Goal: Task Accomplishment & Management: Complete application form

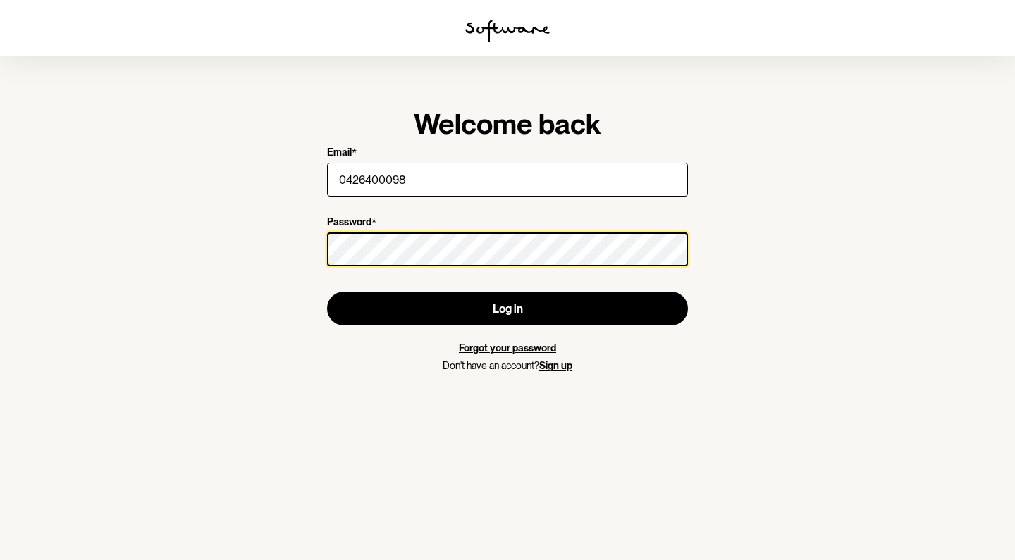
click at [508, 309] on button "Log in" at bounding box center [507, 309] width 361 height 34
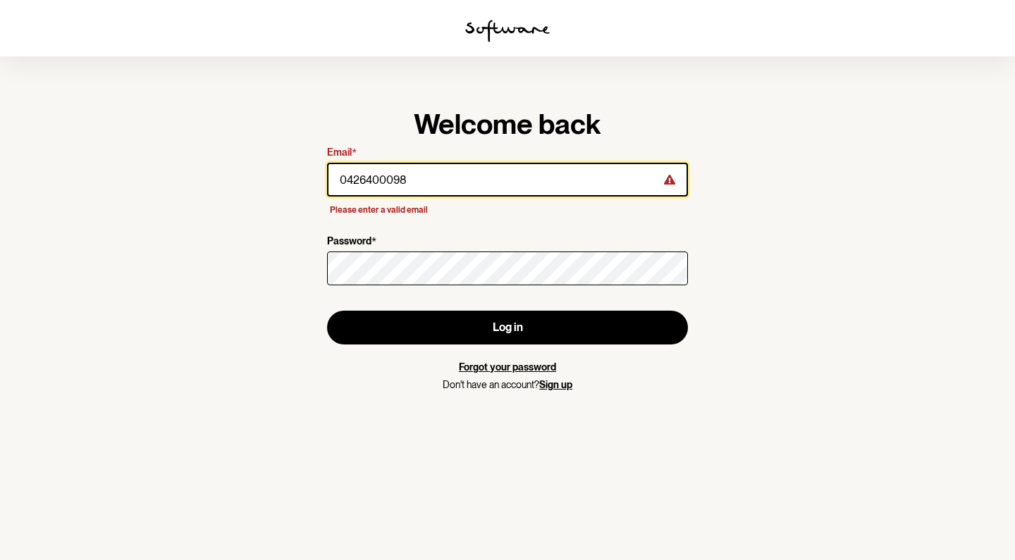
drag, startPoint x: 429, startPoint y: 183, endPoint x: 260, endPoint y: 171, distance: 169.6
click at [260, 171] on section "Welcome back Email * 0426400098 Please enter a valid email Password * Log in Fo…" at bounding box center [507, 280] width 1015 height 560
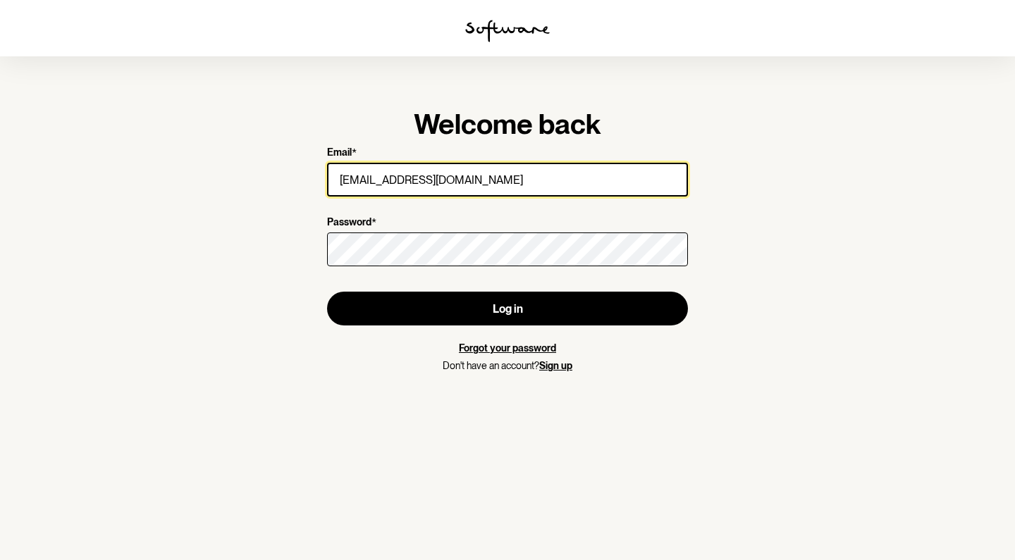
type input "[EMAIL_ADDRESS][DOMAIN_NAME]"
click at [508, 309] on button "Log in" at bounding box center [507, 309] width 361 height 34
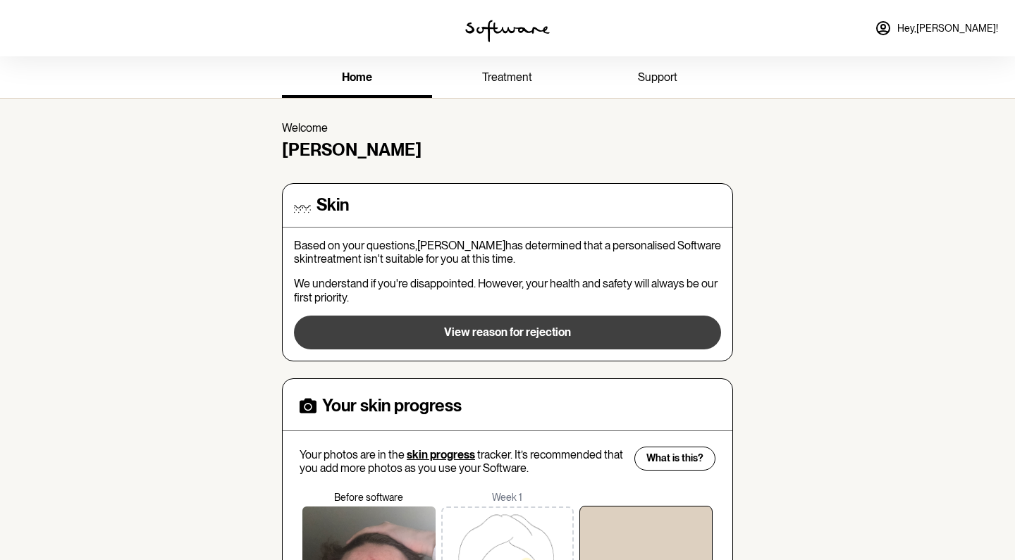
click at [529, 316] on button "View reason for rejection" at bounding box center [507, 333] width 427 height 34
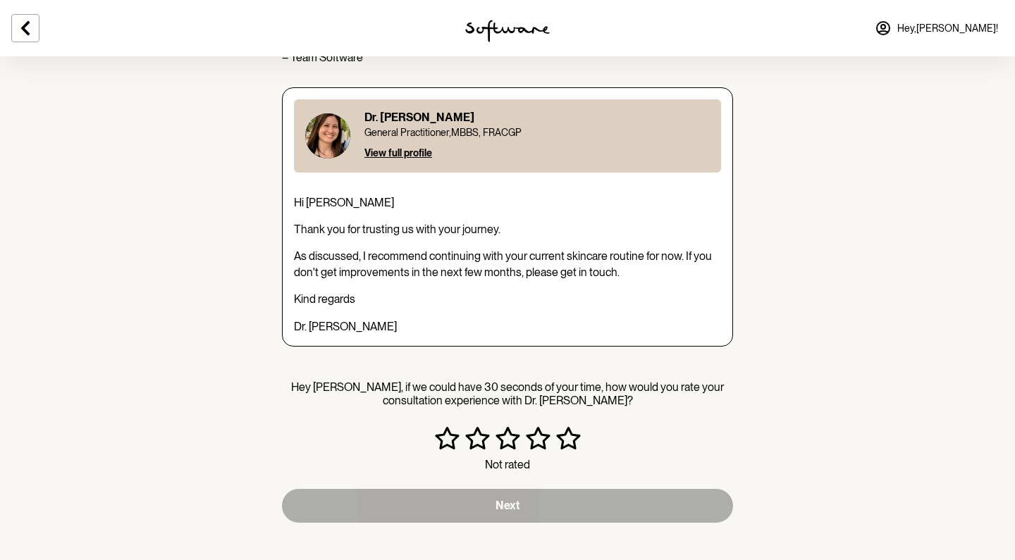
scroll to position [166, 0]
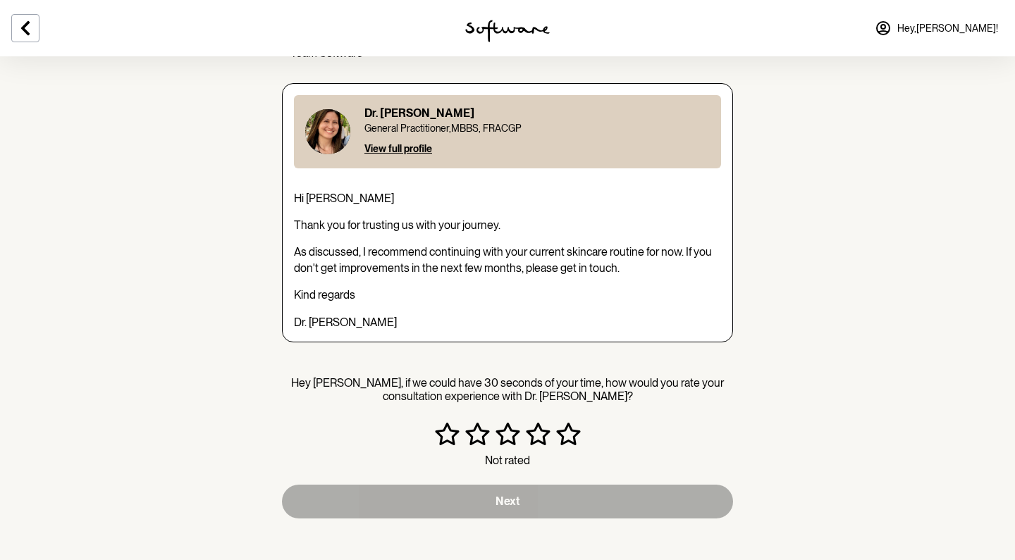
click at [567, 436] on icon "Very satisfied" at bounding box center [568, 434] width 25 height 23
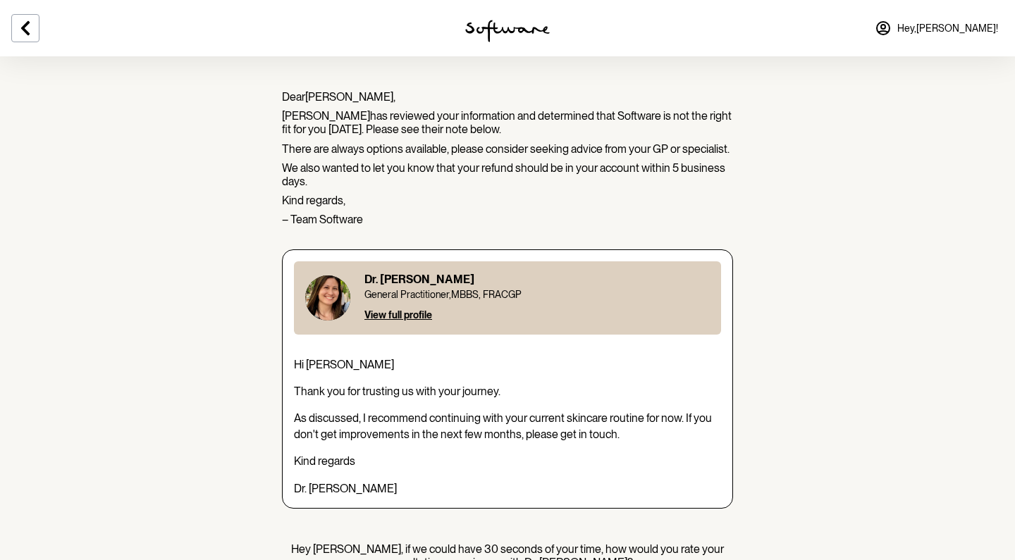
scroll to position [0, 0]
click at [27, 24] on icon at bounding box center [25, 28] width 8 height 14
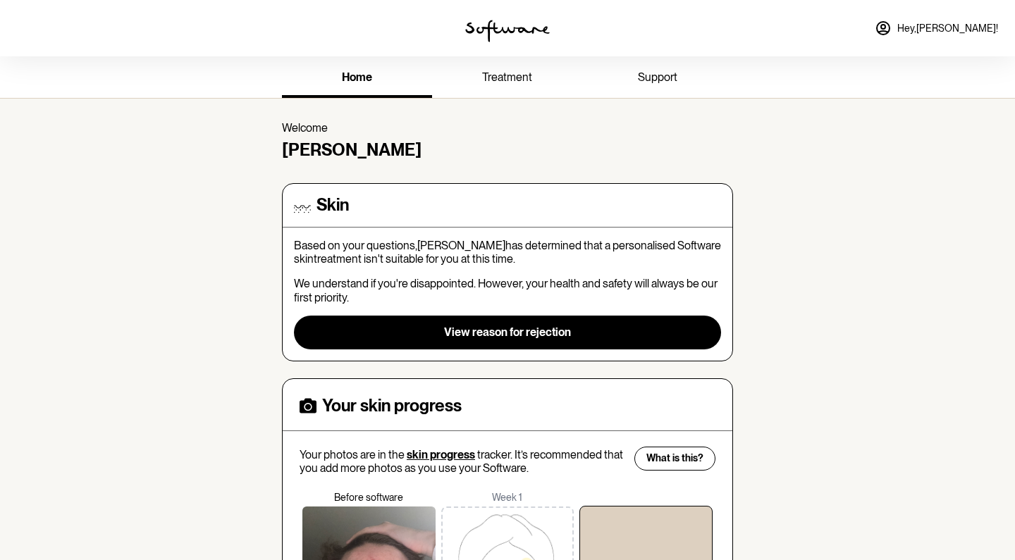
click at [510, 69] on link "treatment" at bounding box center [507, 78] width 150 height 39
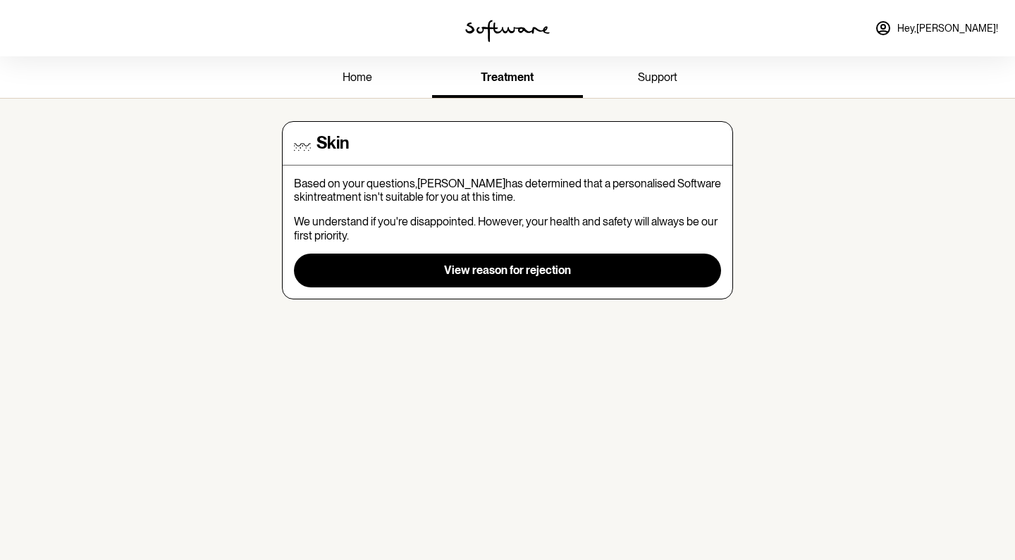
scroll to position [6, 0]
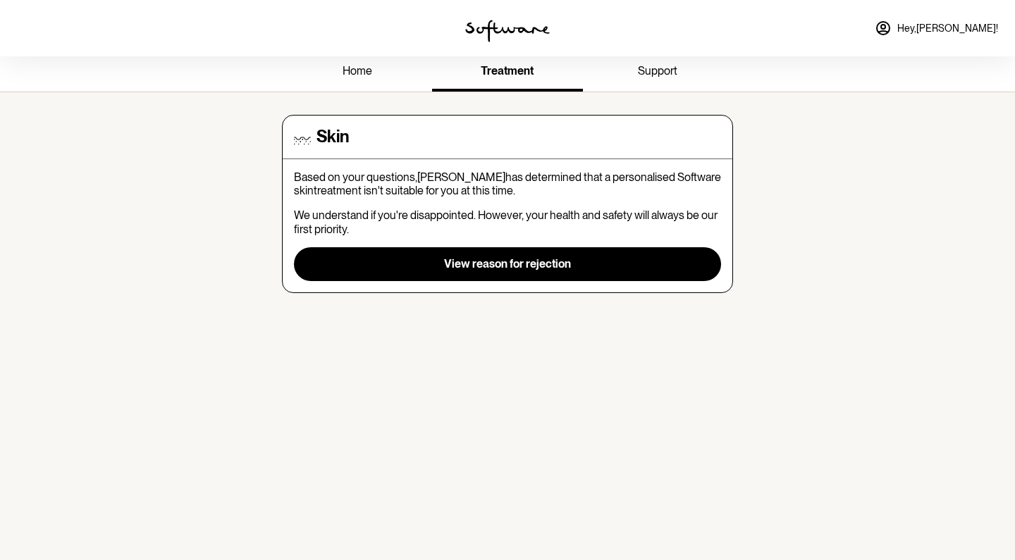
click at [657, 78] on link "support" at bounding box center [658, 72] width 150 height 39
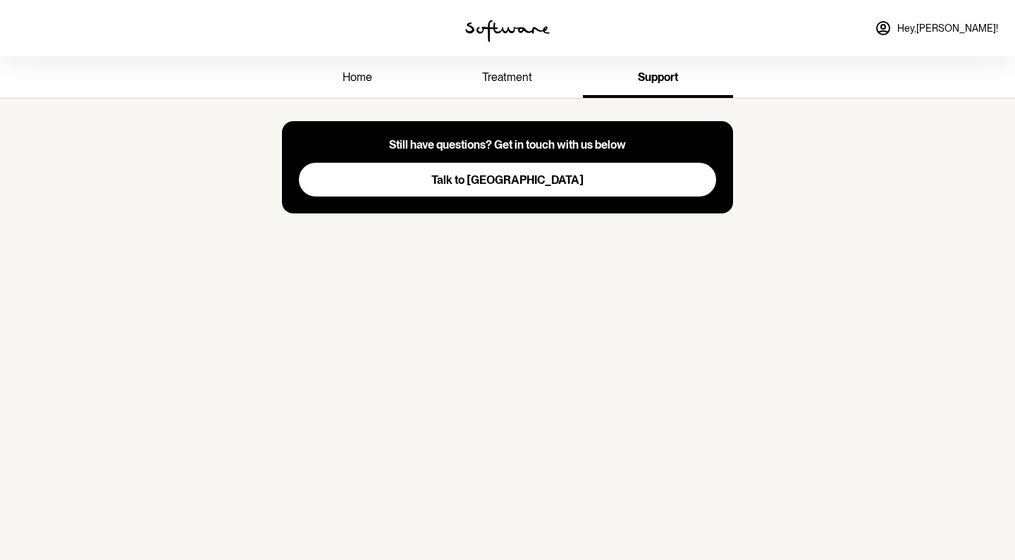
click at [534, 183] on button "Talk to us" at bounding box center [507, 180] width 417 height 34
click at [386, 81] on link "home" at bounding box center [357, 78] width 150 height 39
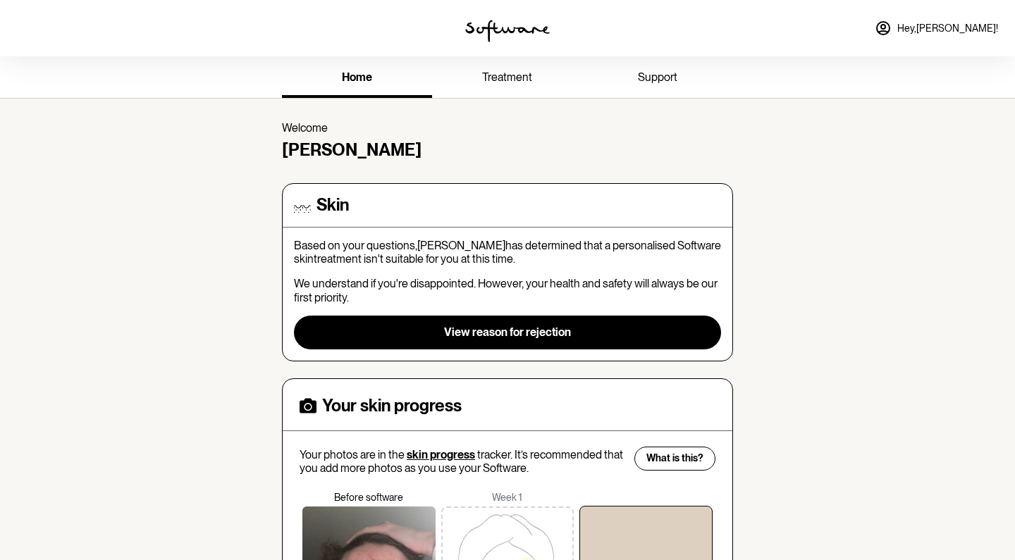
click at [519, 26] on img at bounding box center [507, 31] width 85 height 23
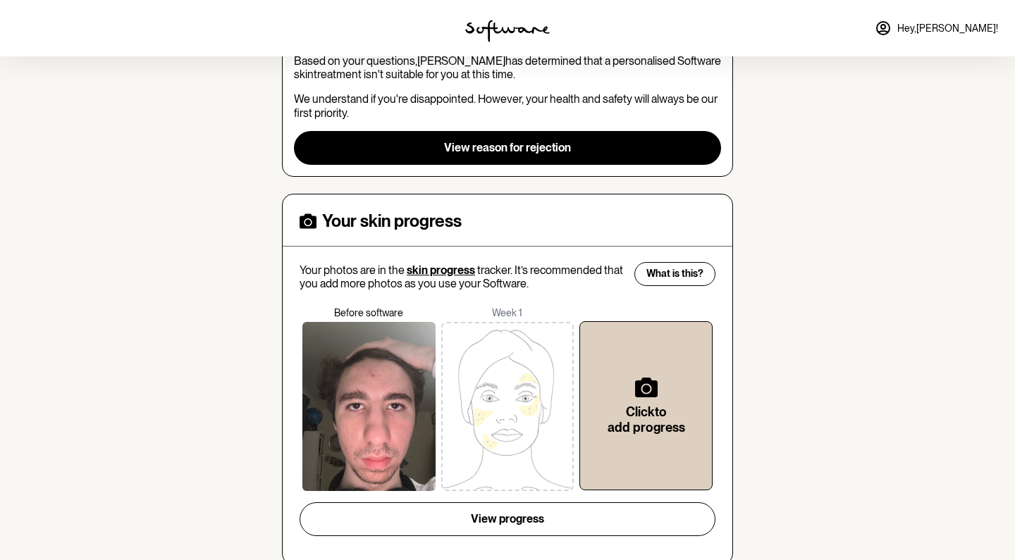
scroll to position [11, 0]
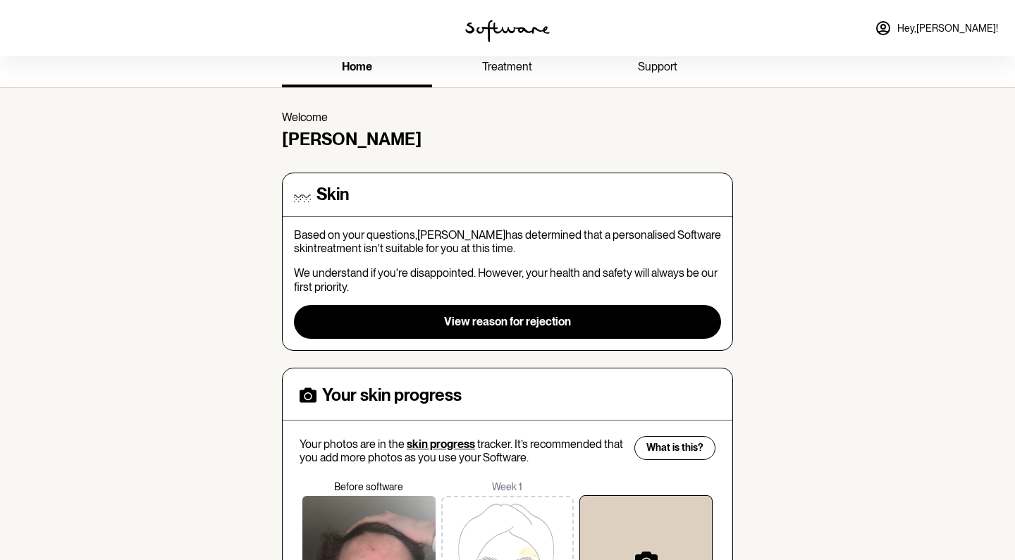
click at [983, 30] on span "Hey, Luca !" at bounding box center [947, 29] width 101 height 12
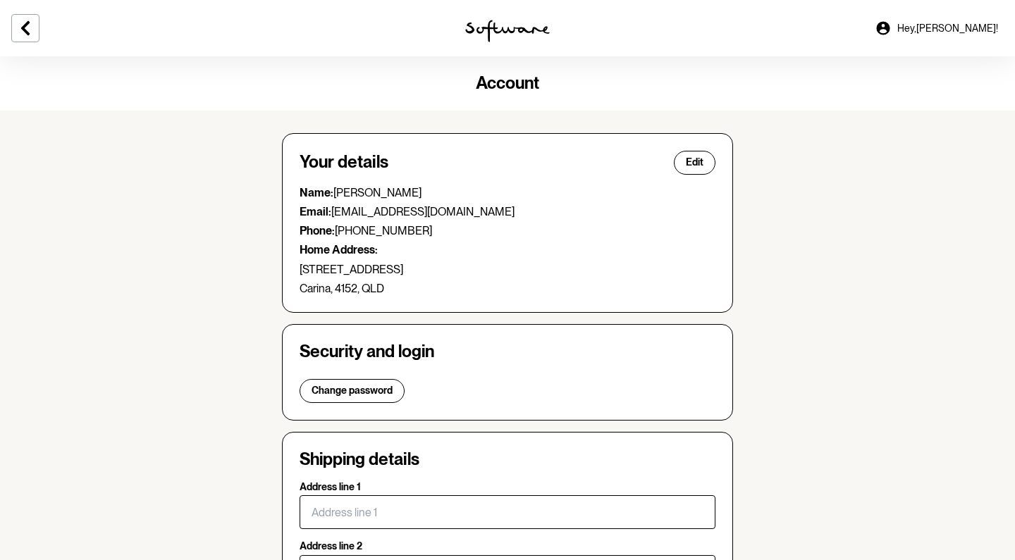
click at [541, 34] on img at bounding box center [507, 31] width 85 height 23
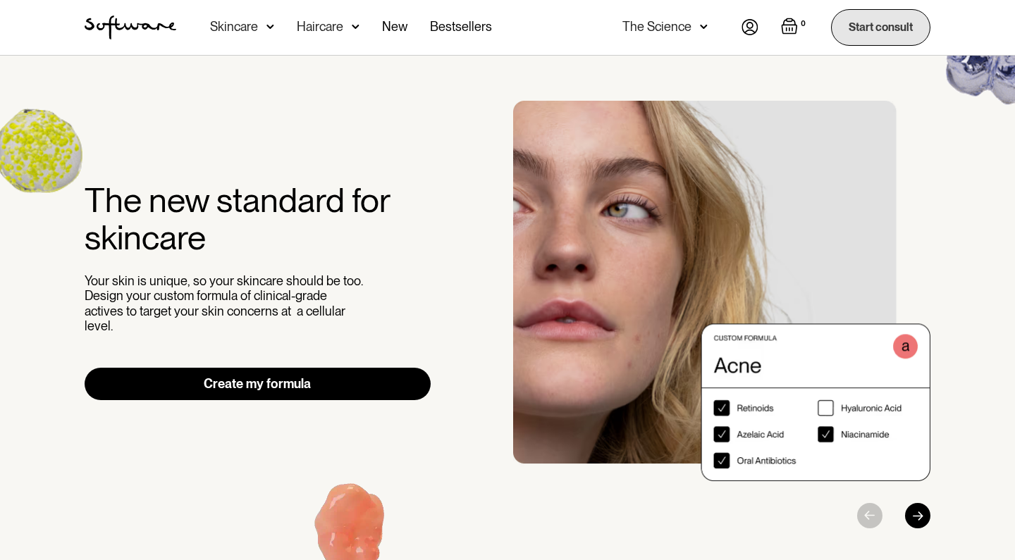
click at [900, 32] on link "Start consult" at bounding box center [880, 27] width 99 height 36
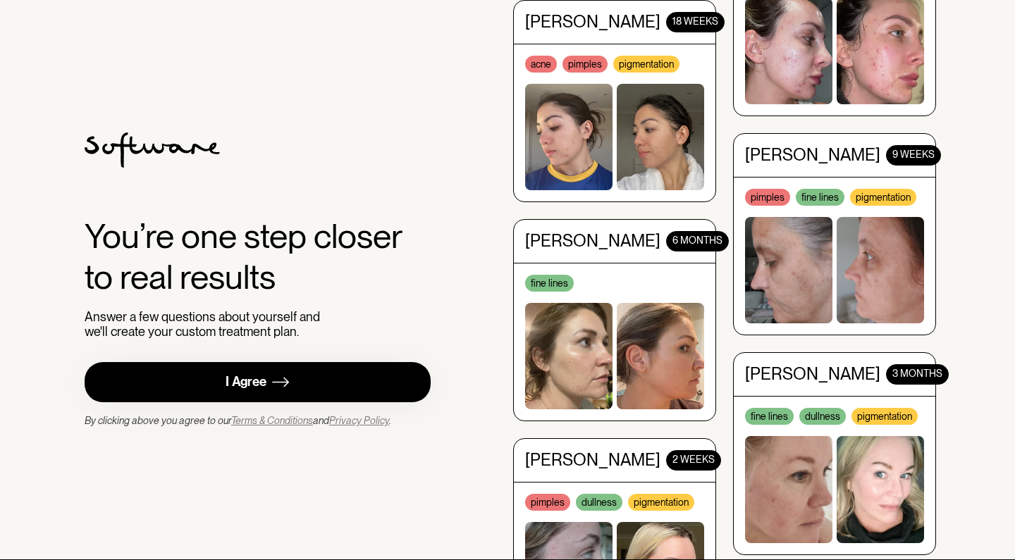
click at [312, 373] on link "I Agree" at bounding box center [258, 382] width 346 height 40
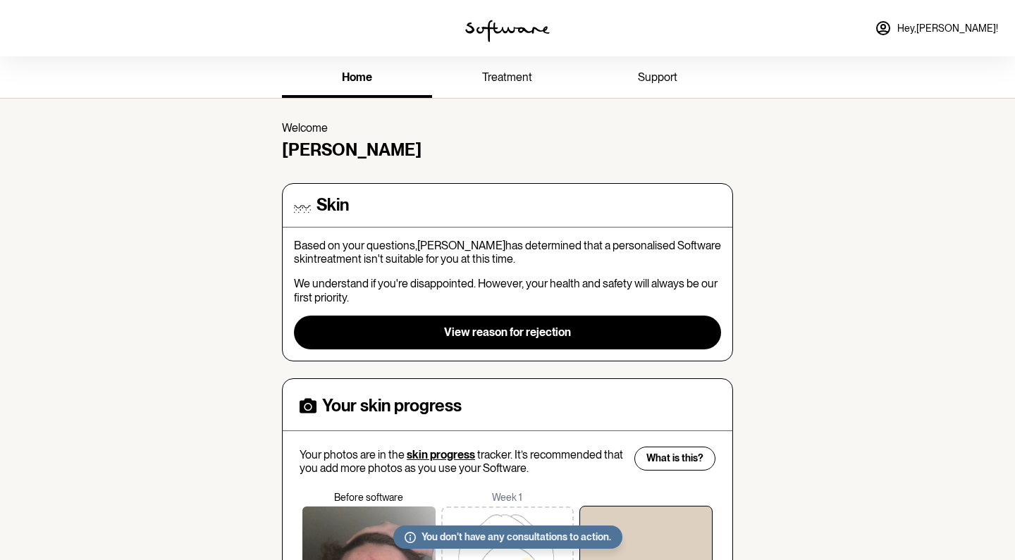
click at [637, 71] on link "support" at bounding box center [658, 78] width 150 height 39
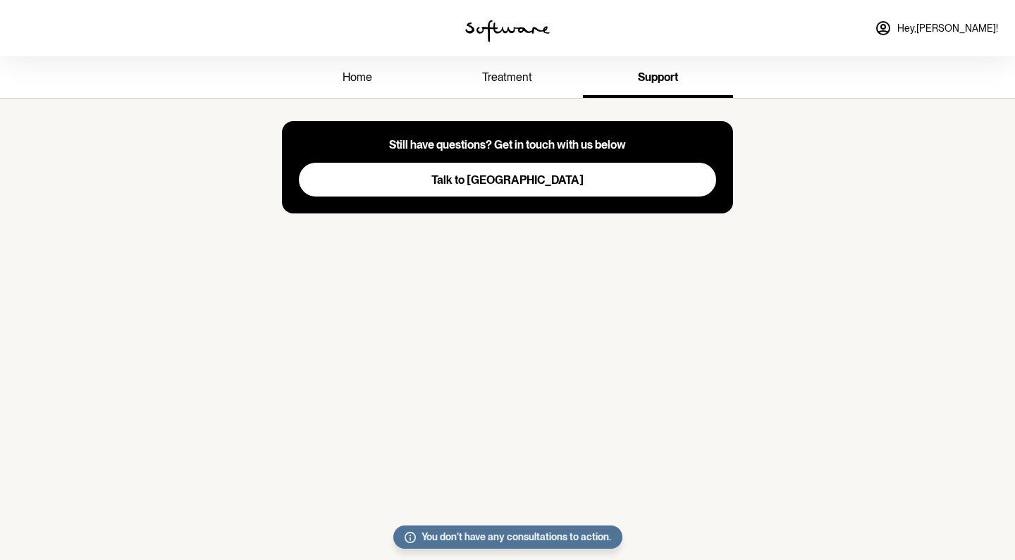
click at [556, 173] on button "Talk to [GEOGRAPHIC_DATA]" at bounding box center [507, 180] width 417 height 34
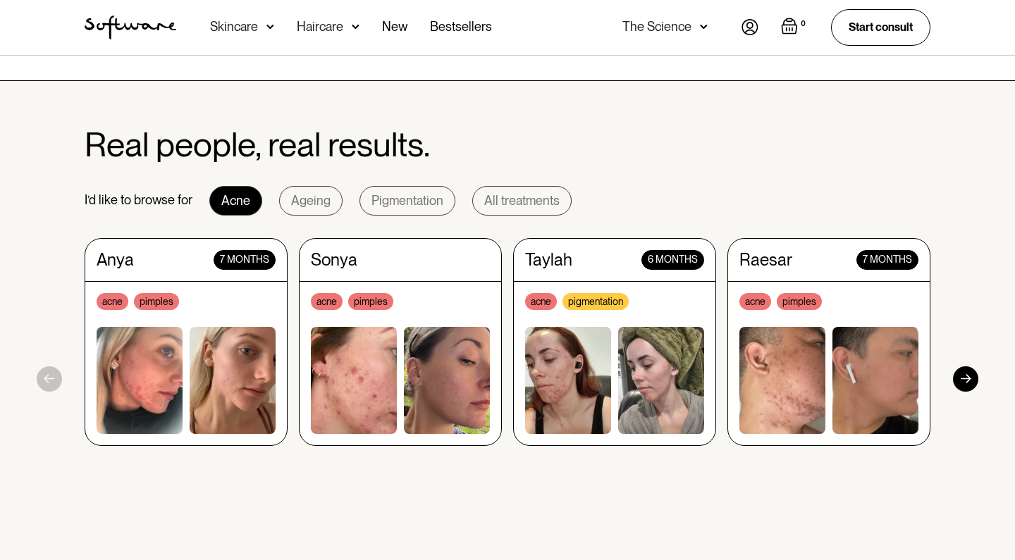
scroll to position [1282, 0]
